Goal: Information Seeking & Learning: Learn about a topic

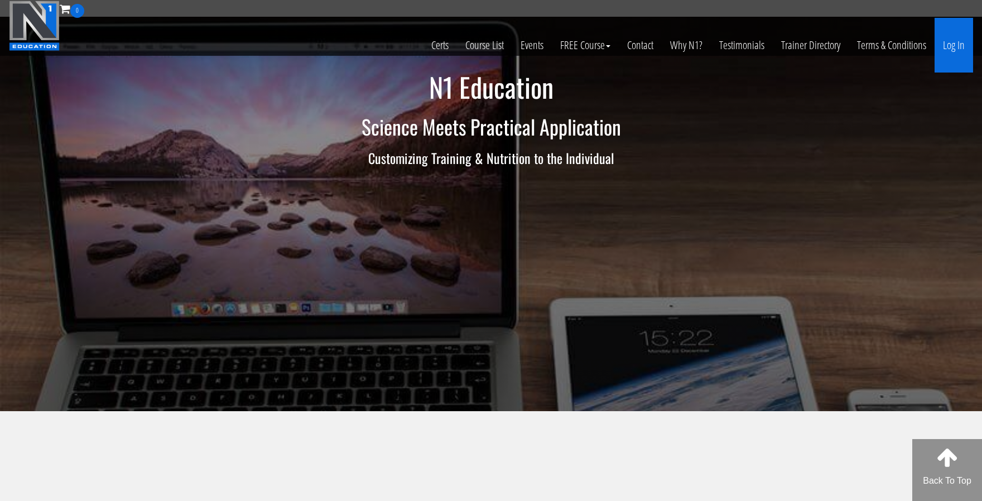
click at [963, 47] on link "Log In" at bounding box center [954, 45] width 39 height 55
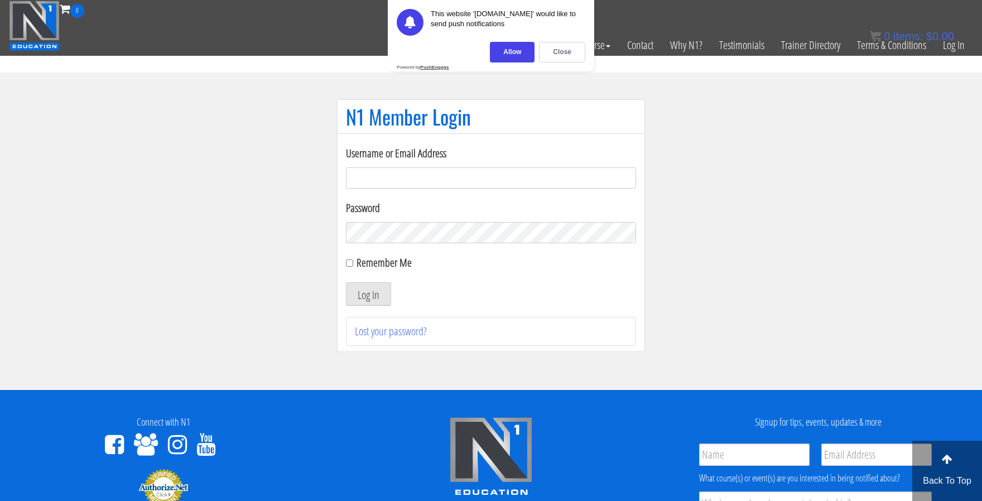
type input "[EMAIL_ADDRESS][DOMAIN_NAME]"
click at [368, 294] on button "Log In" at bounding box center [368, 293] width 45 height 23
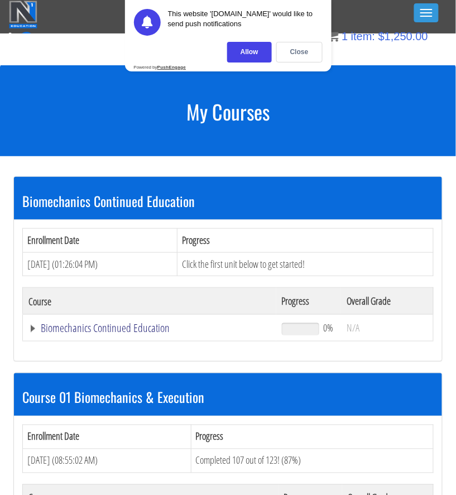
click at [31, 325] on link "Biomechanics Continued Education" at bounding box center [149, 328] width 242 height 11
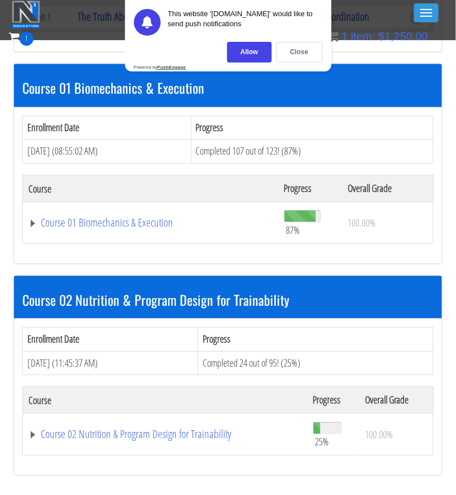
scroll to position [333, 0]
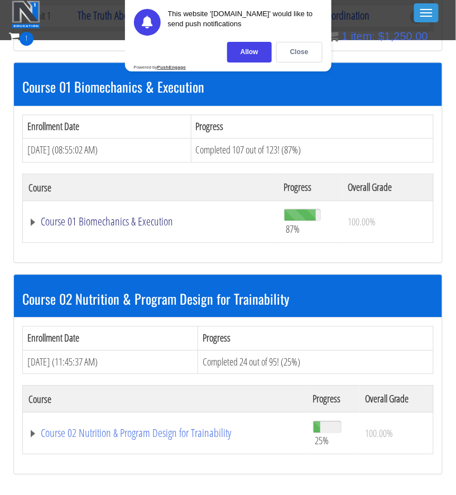
click at [31, 228] on link "Course 01 Biomechanics & Execution" at bounding box center [150, 222] width 244 height 11
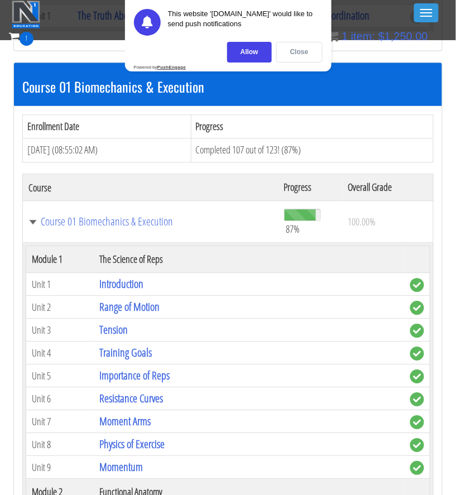
click at [308, 51] on div "Close" at bounding box center [299, 52] width 46 height 21
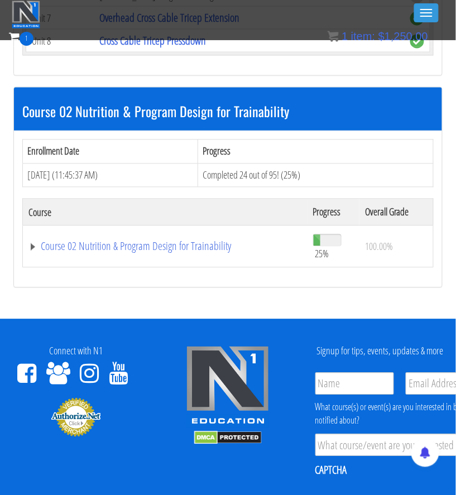
scroll to position [3761, 0]
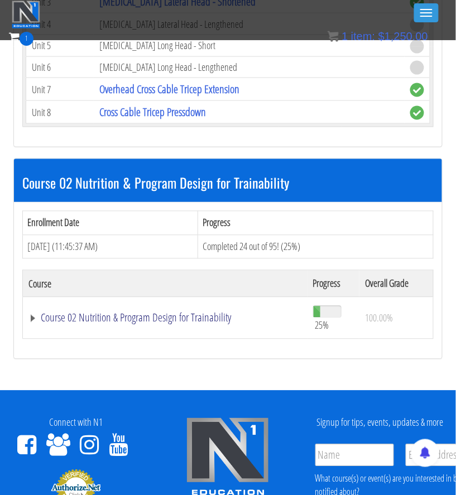
click at [32, 313] on link "Course 02 Nutrition & Program Design for Trainability" at bounding box center [164, 318] width 273 height 11
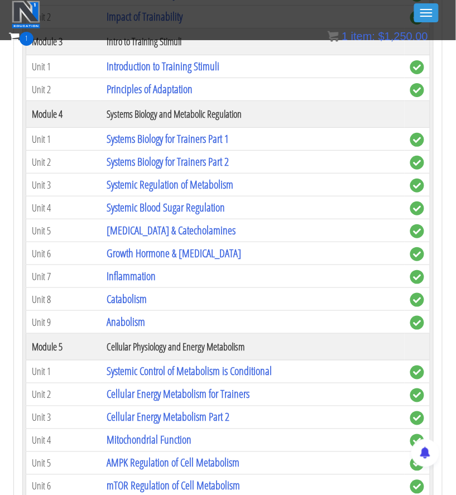
scroll to position [4236, 0]
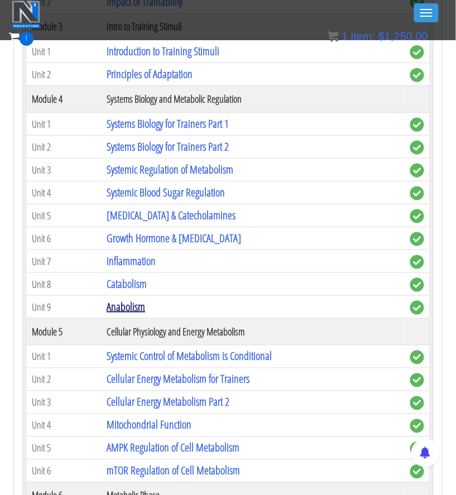
click at [129, 299] on link "Anabolism" at bounding box center [126, 306] width 39 height 15
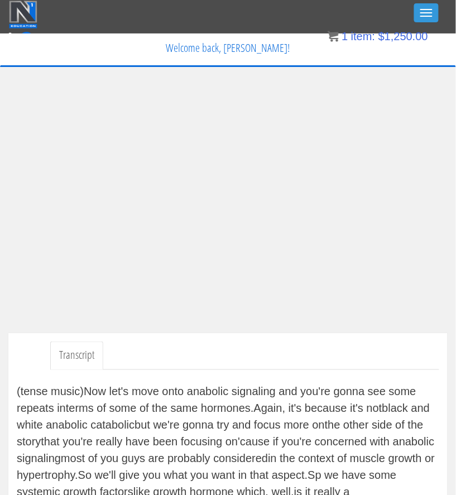
click at [235, 2] on div "Toggle navigation" at bounding box center [228, 15] width 438 height 28
